Goal: Find specific page/section: Find specific page/section

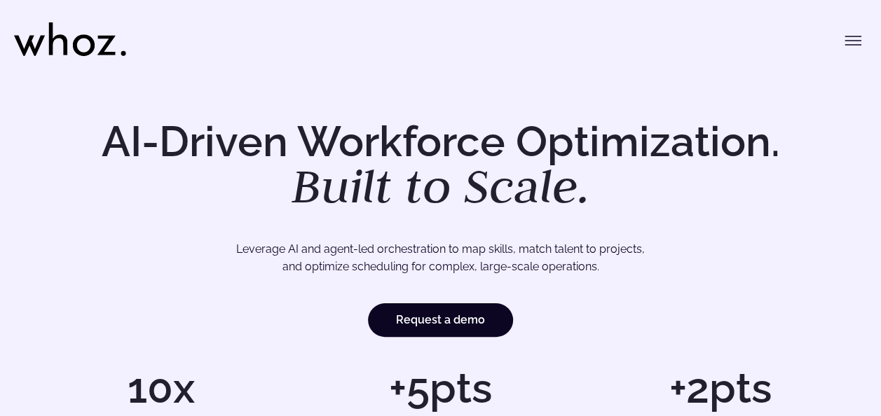
click at [853, 41] on icon "Toggle menu" at bounding box center [852, 41] width 15 height 0
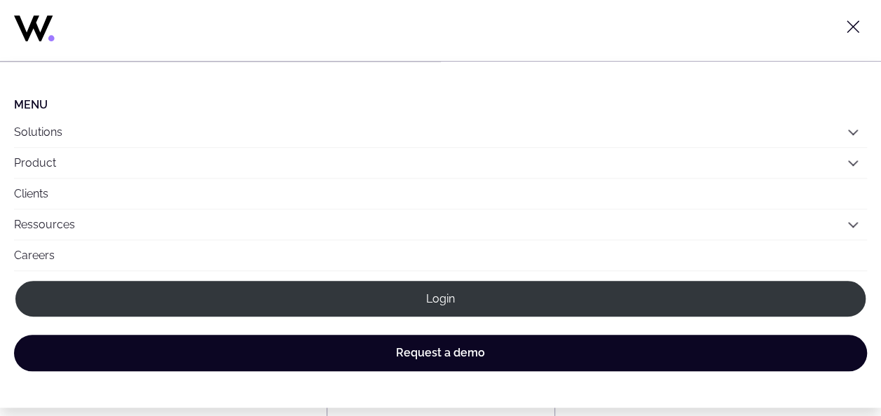
scroll to position [486, 0]
click at [849, 20] on icon "Toggle menu" at bounding box center [852, 26] width 17 height 17
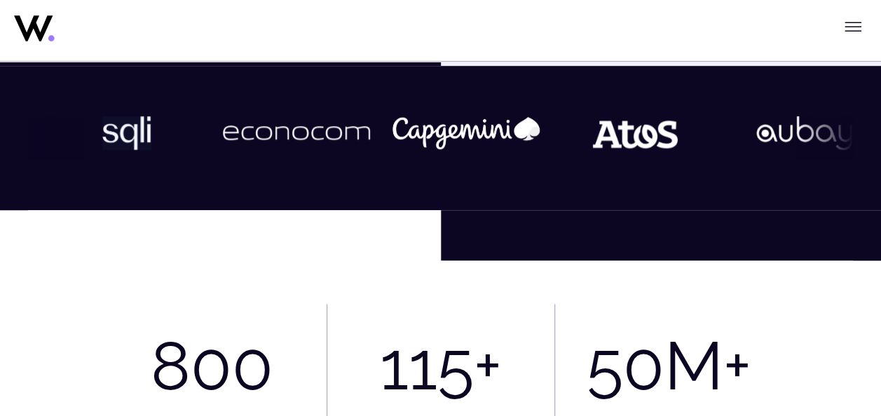
click at [861, 20] on button "Toggle menu" at bounding box center [853, 27] width 28 height 28
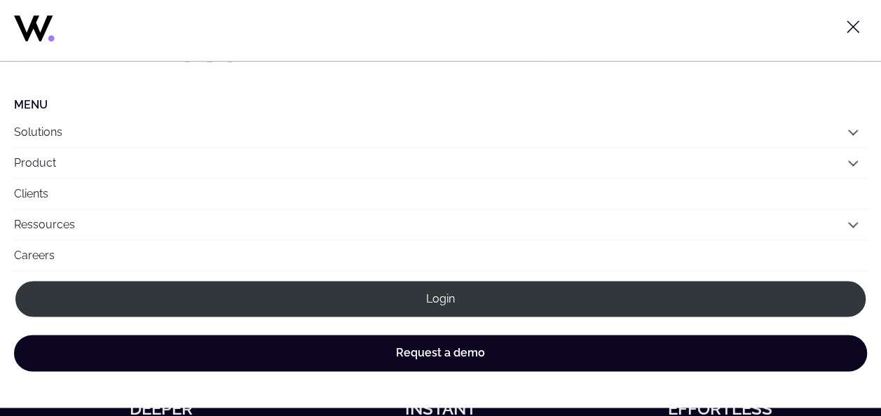
scroll to position [871, 0]
click at [509, 189] on link "Clients" at bounding box center [440, 194] width 853 height 30
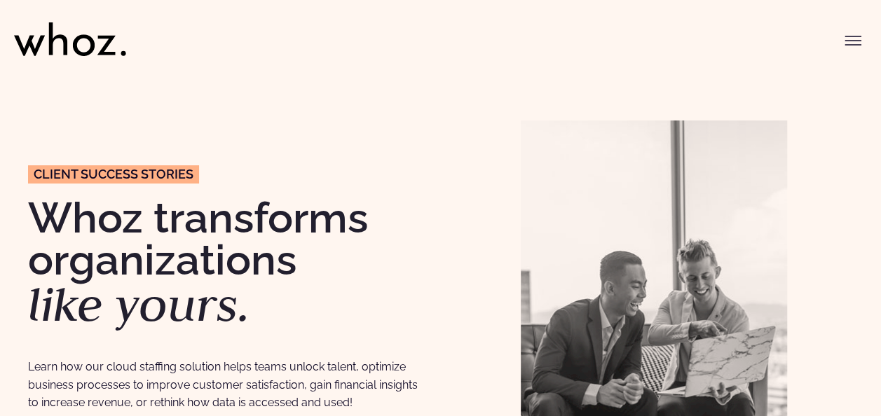
click at [852, 43] on icon "Toggle menu" at bounding box center [852, 40] width 17 height 17
